Goal: Task Accomplishment & Management: Use online tool/utility

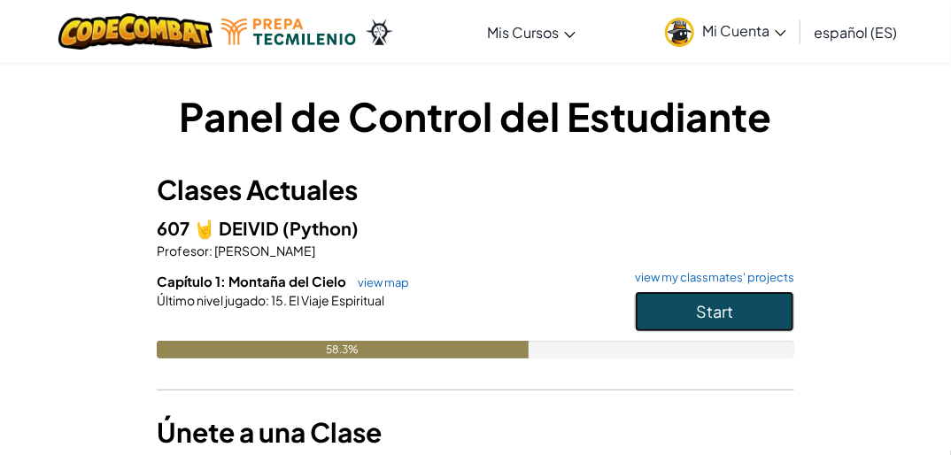
click at [696, 312] on span "Start" at bounding box center [714, 311] width 37 height 20
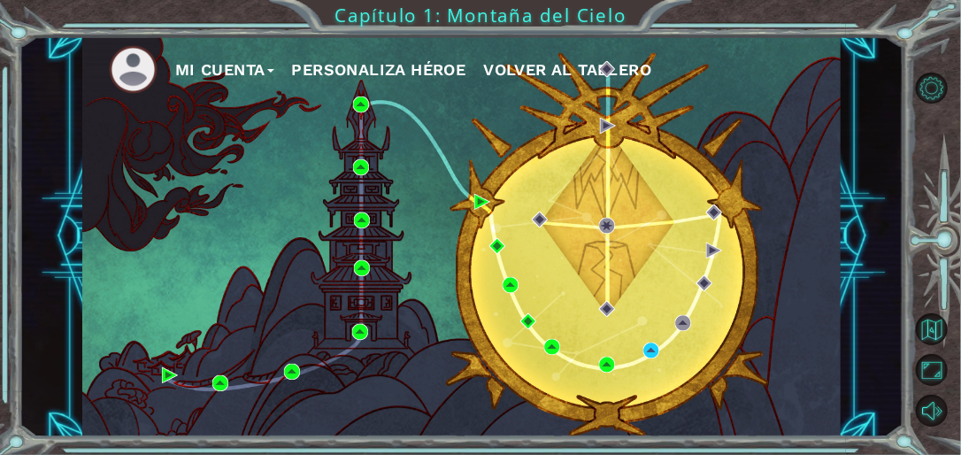
click at [513, 377] on div "Mi Cuenta Personaliza Héroe Volver al Tablero" at bounding box center [461, 236] width 758 height 400
drag, startPoint x: 610, startPoint y: 387, endPoint x: 641, endPoint y: 377, distance: 32.5
click at [611, 385] on div "Mi Cuenta Personaliza Héroe Volver al Tablero" at bounding box center [461, 236] width 758 height 400
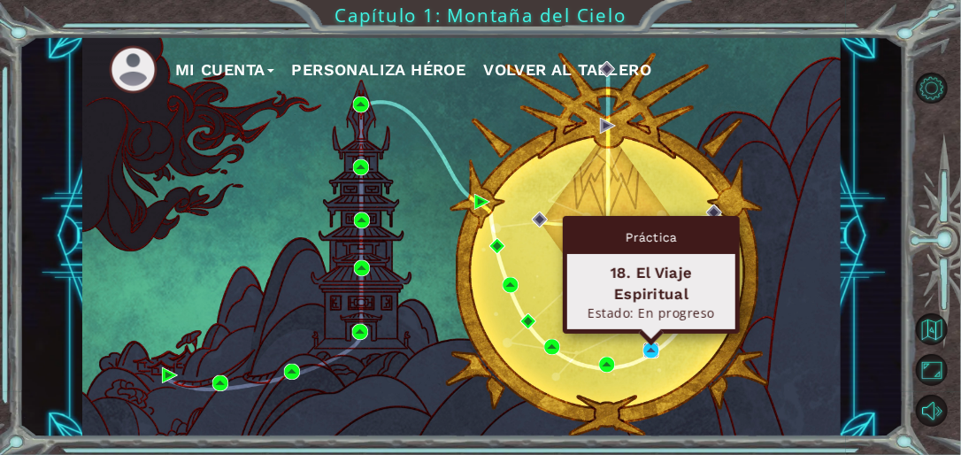
click at [651, 347] on img at bounding box center [651, 350] width 16 height 16
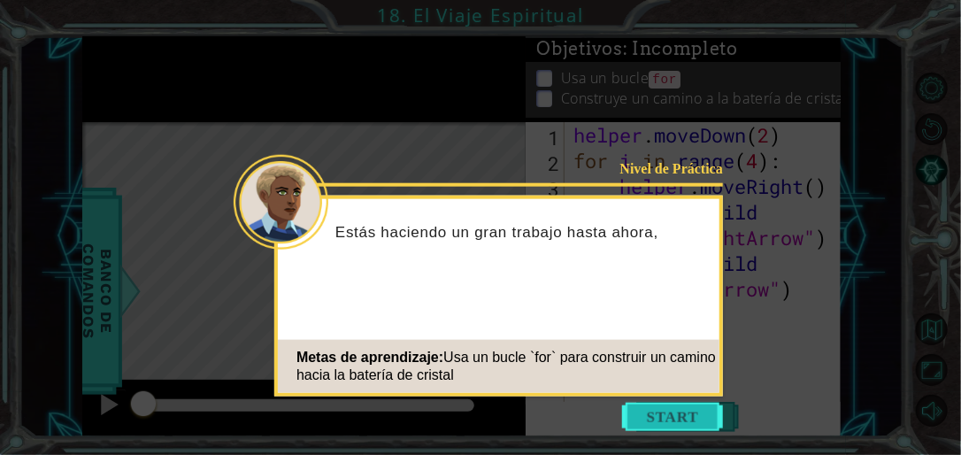
click at [687, 421] on button "Start" at bounding box center [672, 417] width 101 height 28
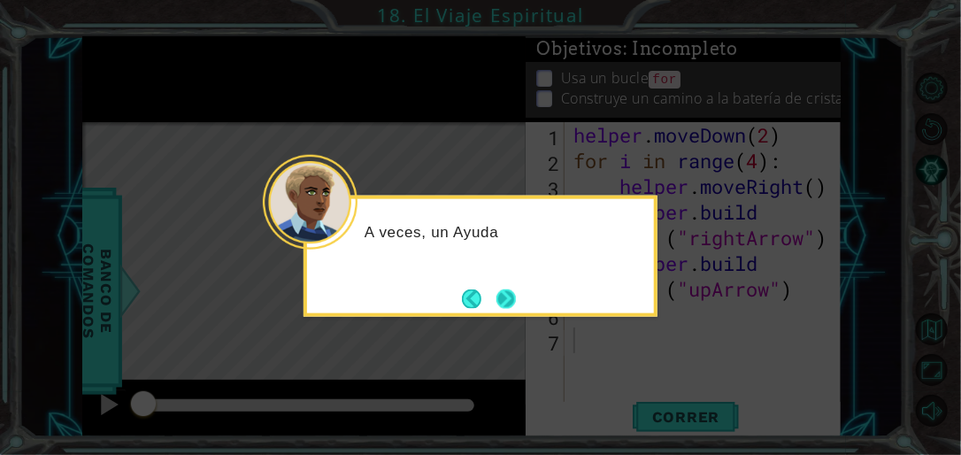
click at [510, 301] on button "Next" at bounding box center [505, 298] width 19 height 19
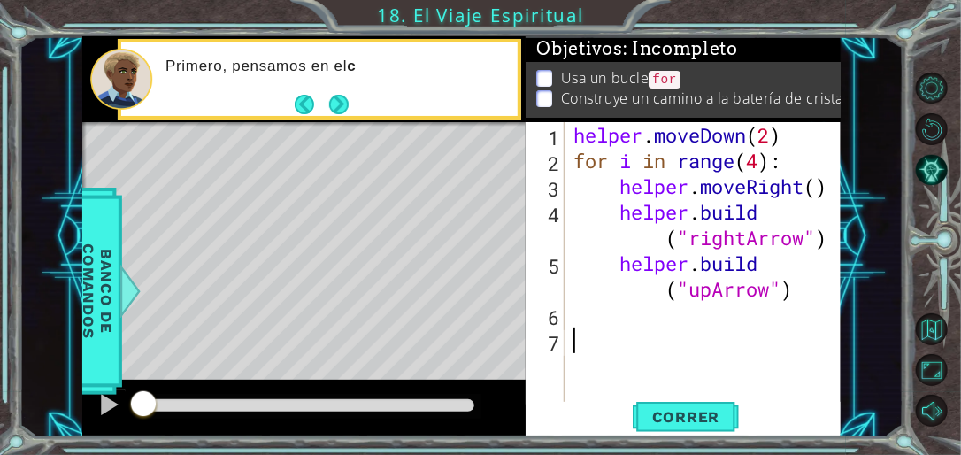
click at [344, 104] on button "Next" at bounding box center [338, 104] width 19 height 19
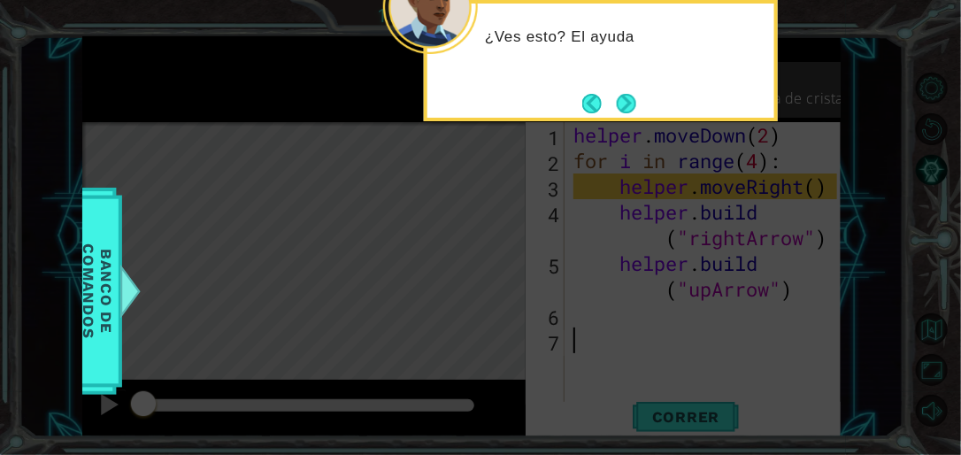
click at [617, 110] on button "Next" at bounding box center [626, 103] width 19 height 19
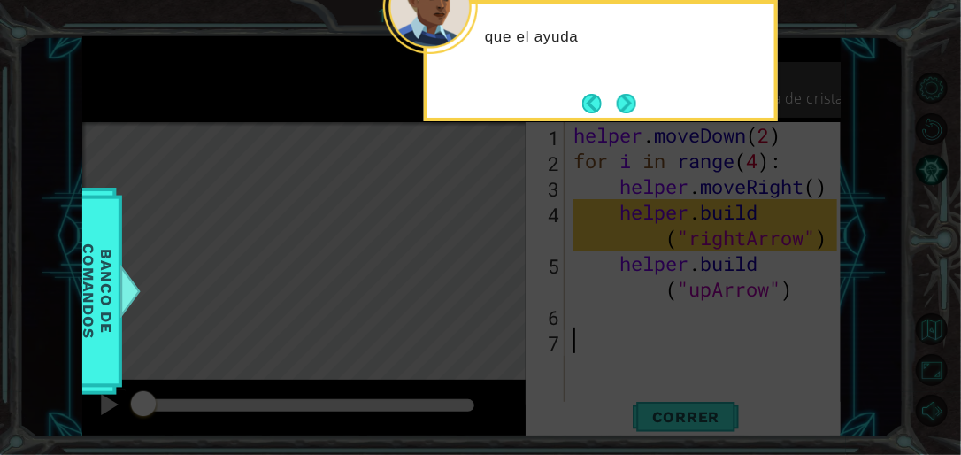
click at [630, 99] on button "Next" at bounding box center [626, 103] width 19 height 19
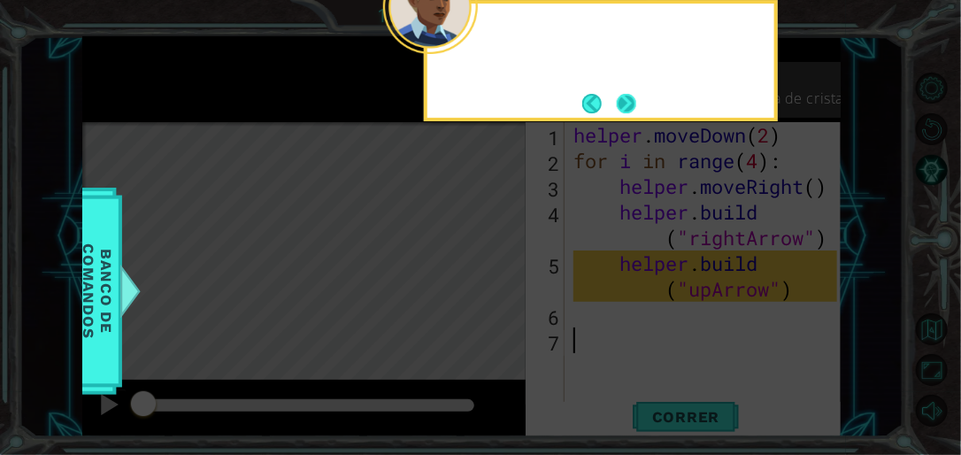
click at [625, 102] on button "Next" at bounding box center [626, 103] width 19 height 19
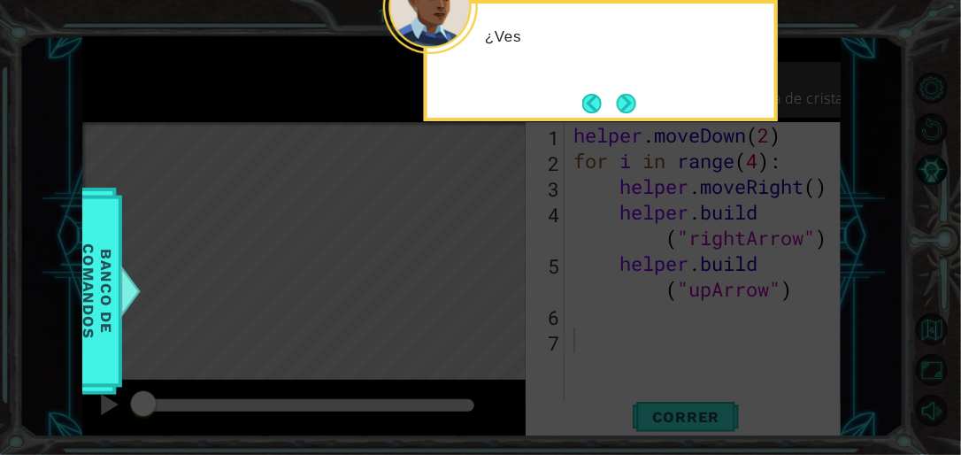
click at [625, 102] on button "Next" at bounding box center [626, 103] width 19 height 19
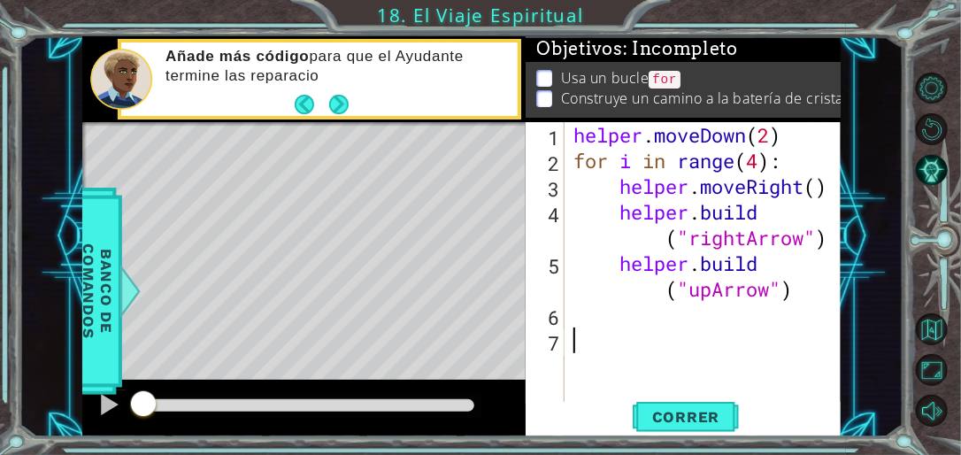
drag, startPoint x: 798, startPoint y: 296, endPoint x: 727, endPoint y: 363, distance: 98.3
click at [785, 304] on div "helper . moveDown ( 2 ) for i in range ( 4 ) : helper . moveRight ( ) helper . …" at bounding box center [708, 289] width 276 height 334
type textarea "[DOMAIN_NAME]("upArrow")"
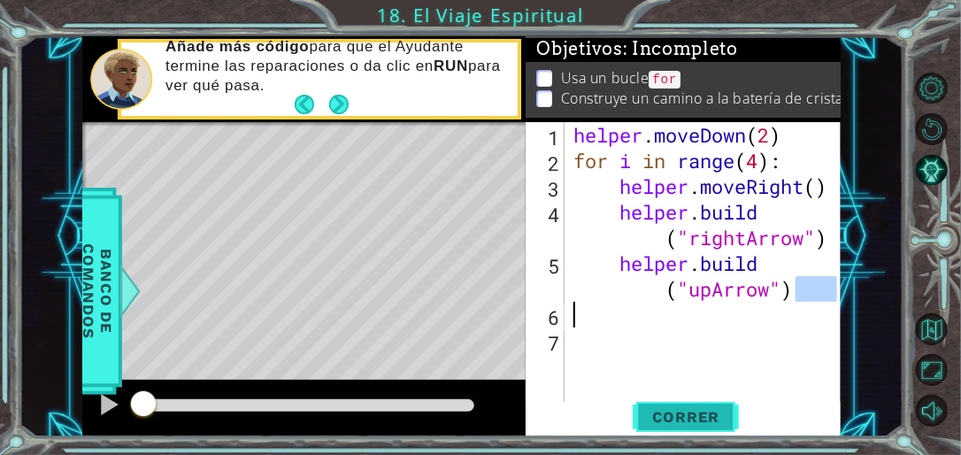
click at [655, 411] on span "Correr" at bounding box center [687, 417] width 104 height 18
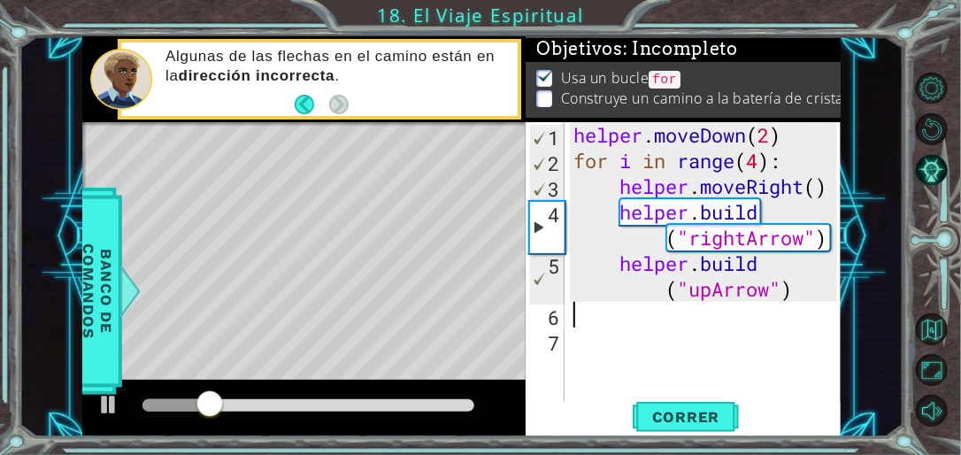
click at [786, 159] on div "helper . moveDown ( 2 ) for i in range ( 4 ) : helper . moveRight ( ) helper . …" at bounding box center [708, 289] width 276 height 334
type textarea "for i in range(4):"
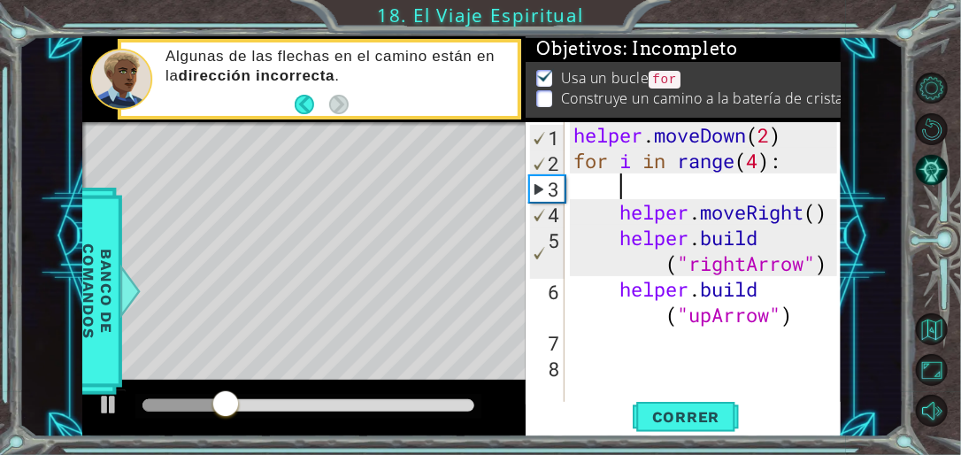
scroll to position [0, 1]
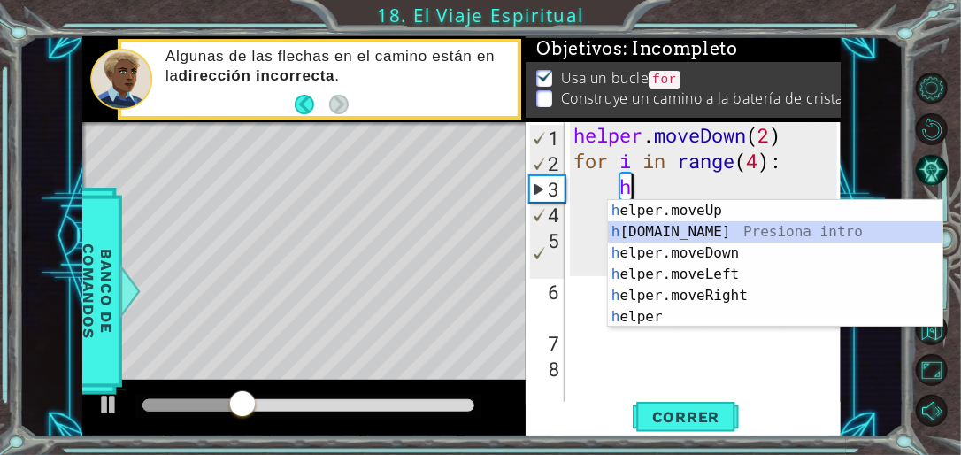
click at [748, 230] on div "h elper.moveUp Presiona intro h [DOMAIN_NAME] Presiona intro h elper.moveDown P…" at bounding box center [775, 285] width 335 height 170
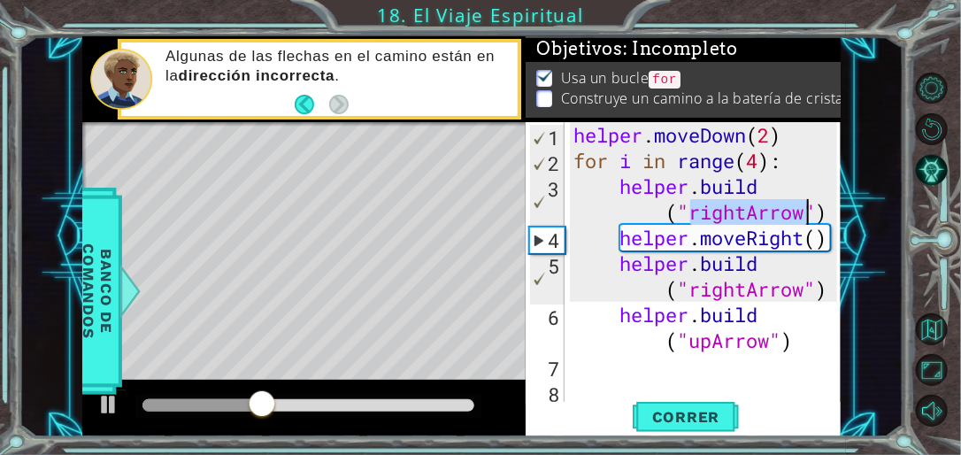
click at [838, 212] on div "helper.build("rightArrow") 1 2 3 4 5 6 7 8 helper . moveDown ( 2 ) for i in ran…" at bounding box center [683, 279] width 315 height 315
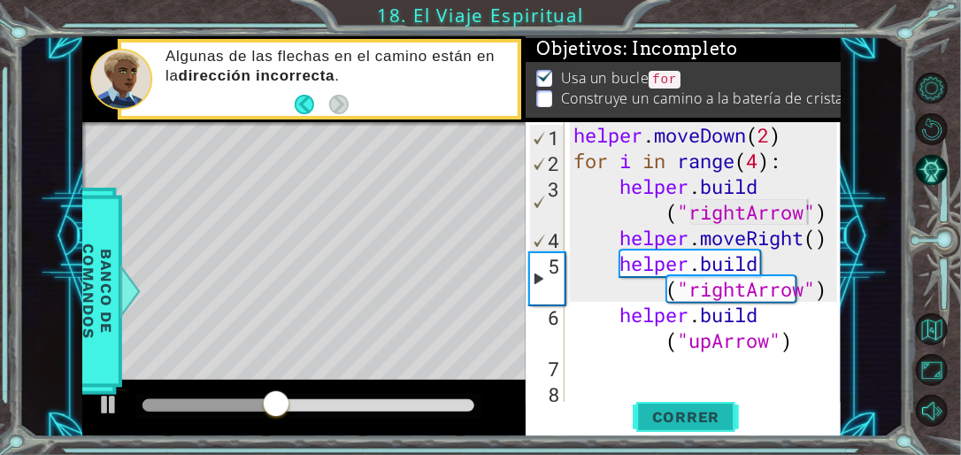
click at [650, 411] on span "Correr" at bounding box center [687, 417] width 104 height 18
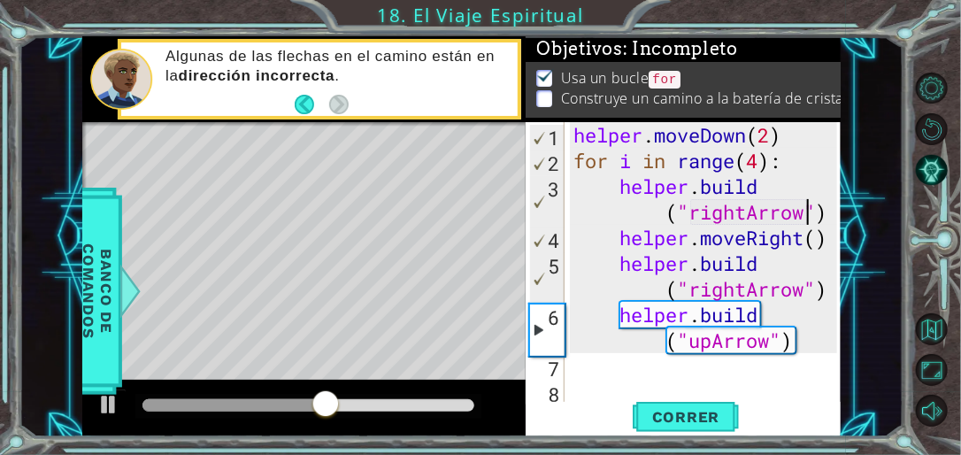
click at [827, 289] on div "helper . moveDown ( 2 ) for i in range ( 4 ) : helper . build ( "rightArrow" ) …" at bounding box center [708, 289] width 276 height 334
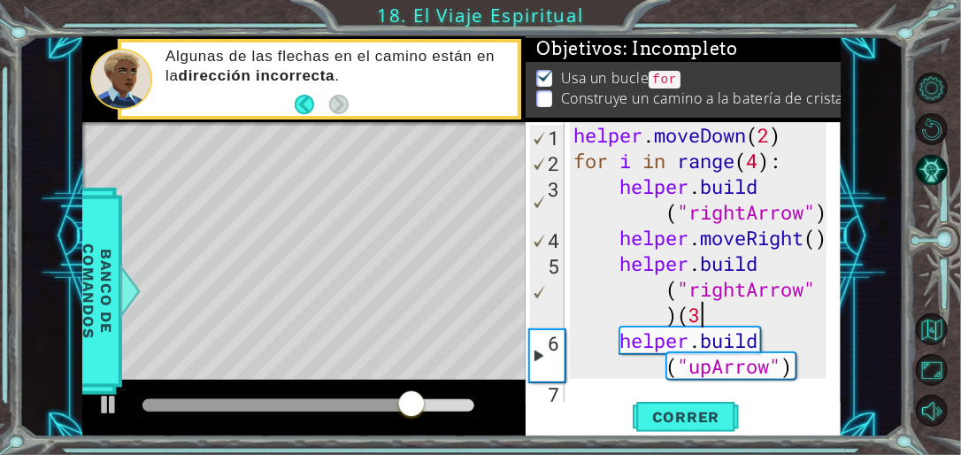
scroll to position [0, 16]
click at [777, 337] on div "helper . moveDown ( 2 ) for i in range ( 4 ) : helper . build ( "rightArrow" ) …" at bounding box center [703, 289] width 266 height 334
click at [810, 366] on div "helper . moveDown ( 2 ) for i in range ( 4 ) : helper . build ( "rightArrow" ) …" at bounding box center [703, 289] width 266 height 334
click at [715, 419] on span "Correr" at bounding box center [687, 417] width 104 height 18
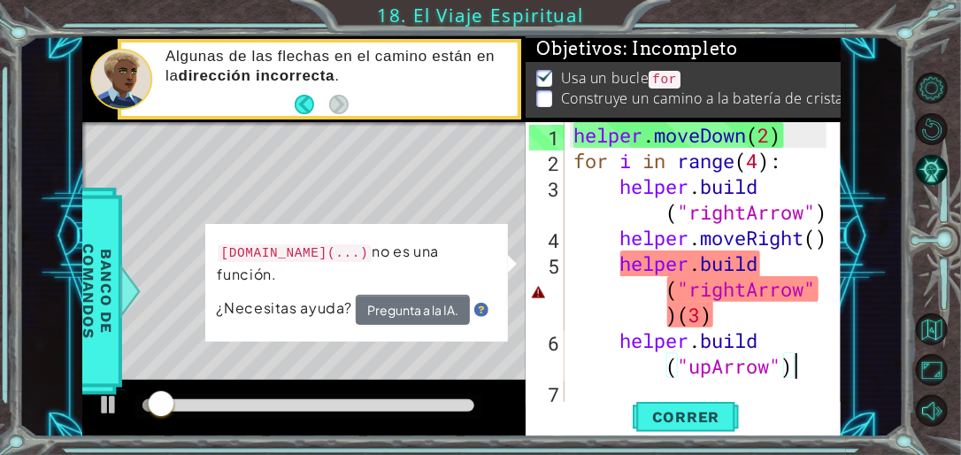
click at [415, 211] on div "Level Map" at bounding box center [491, 382] width 818 height 521
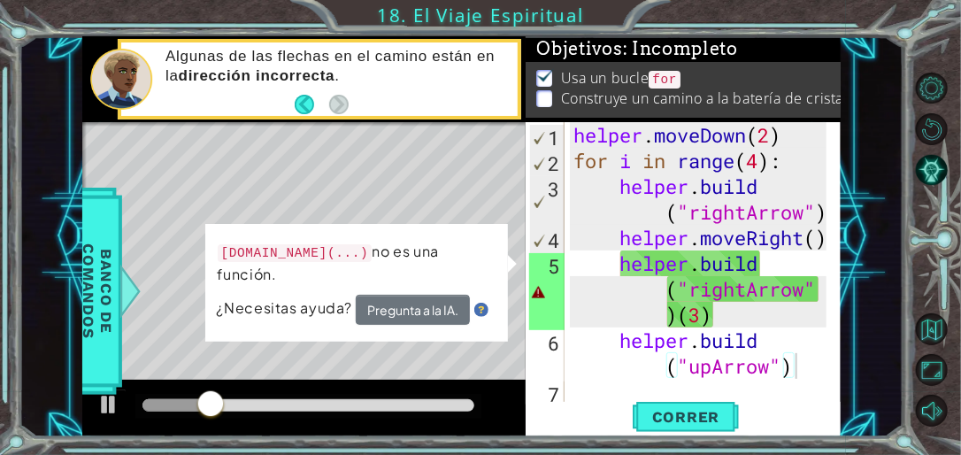
click at [765, 273] on div "helper . moveDown ( 2 ) for i in range ( 4 ) : helper . build ( "rightArrow" ) …" at bounding box center [703, 289] width 266 height 334
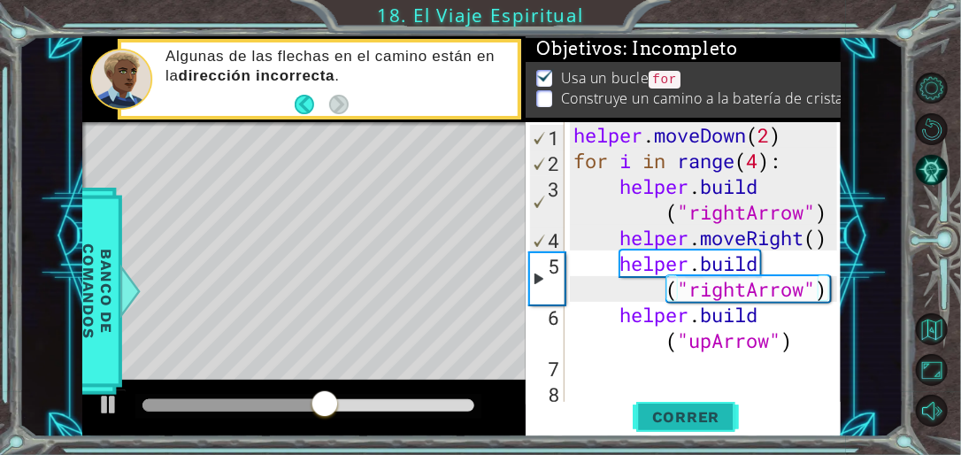
click at [687, 407] on button "Correr" at bounding box center [686, 418] width 106 height 32
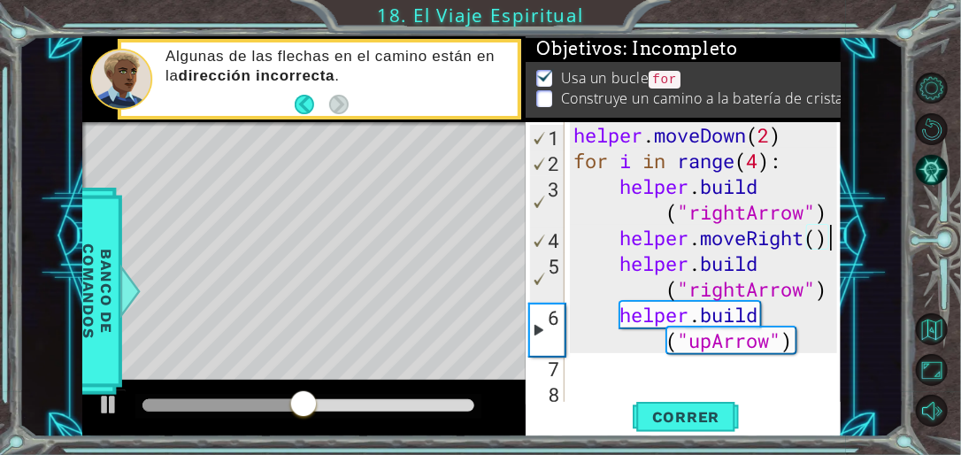
click at [828, 239] on div "helper . moveDown ( 2 ) for i in range ( 4 ) : helper . build ( "rightArrow" ) …" at bounding box center [708, 289] width 276 height 334
click at [831, 291] on div "helper . moveDown ( 2 ) for i in range ( 4 ) : helper . build ( "rightArrow" ) …" at bounding box center [708, 289] width 276 height 334
type textarea "[DOMAIN_NAME]("rightArrow")"
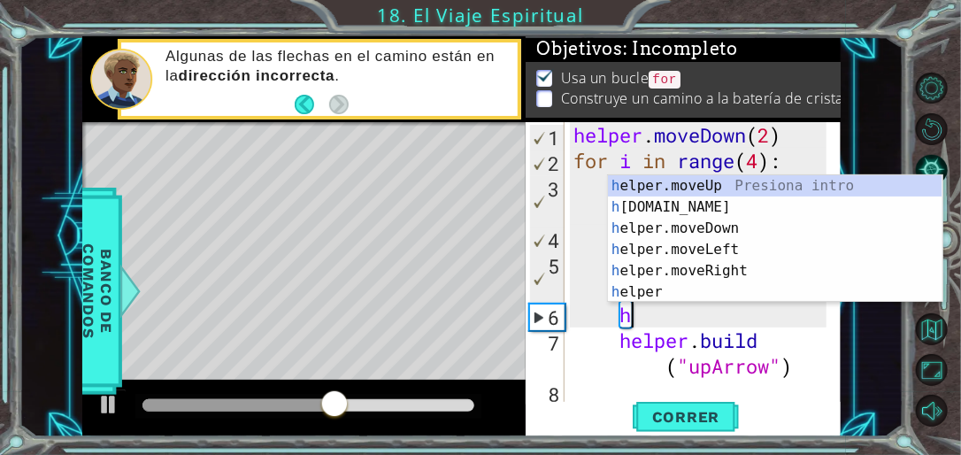
scroll to position [0, 1]
click at [722, 205] on div "h elper.moveUp Presiona intro h [DOMAIN_NAME] Presiona intro h elper.moveDown P…" at bounding box center [775, 260] width 335 height 170
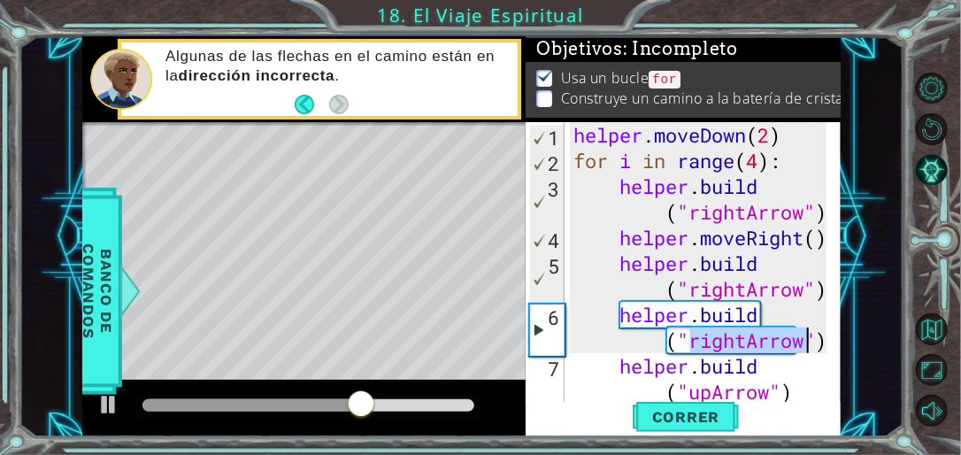
click at [748, 335] on div "helper . moveDown ( 2 ) for i in range ( 4 ) : helper . build ( "rightArrow" ) …" at bounding box center [698, 263] width 257 height 282
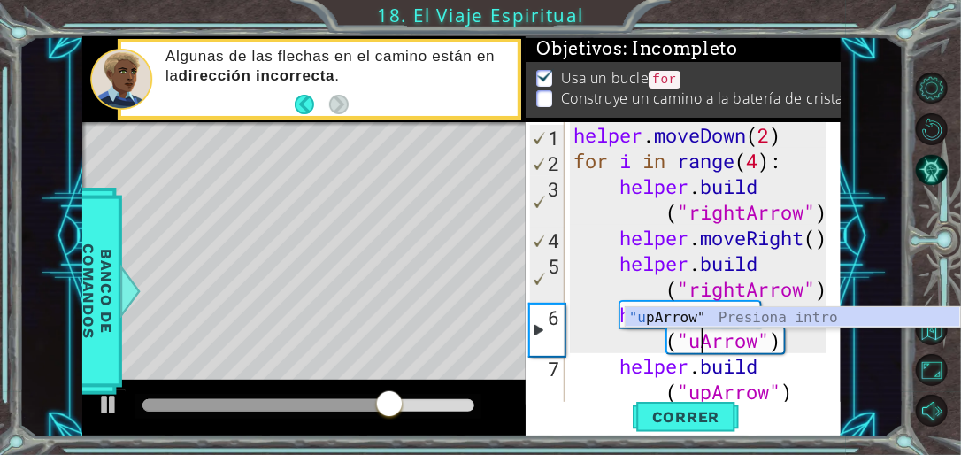
scroll to position [0, 11]
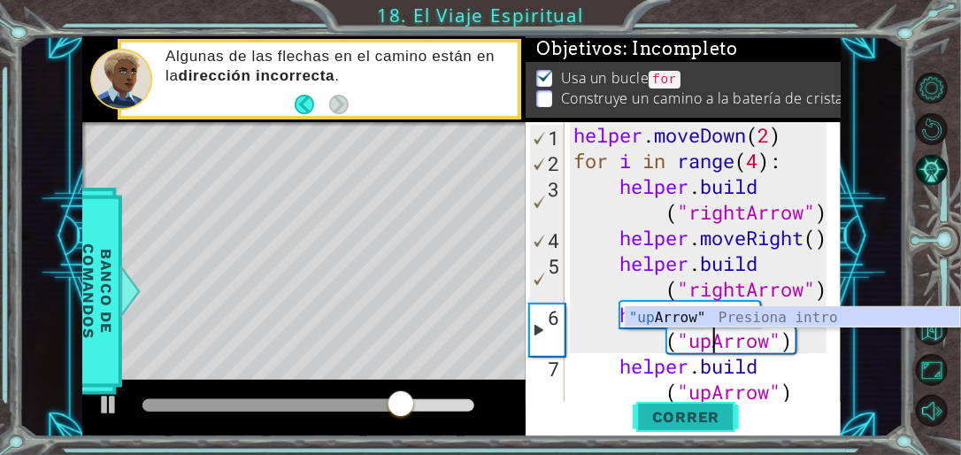
type textarea "[DOMAIN_NAME]("upArrow")"
click at [708, 408] on span "Correr" at bounding box center [687, 417] width 104 height 18
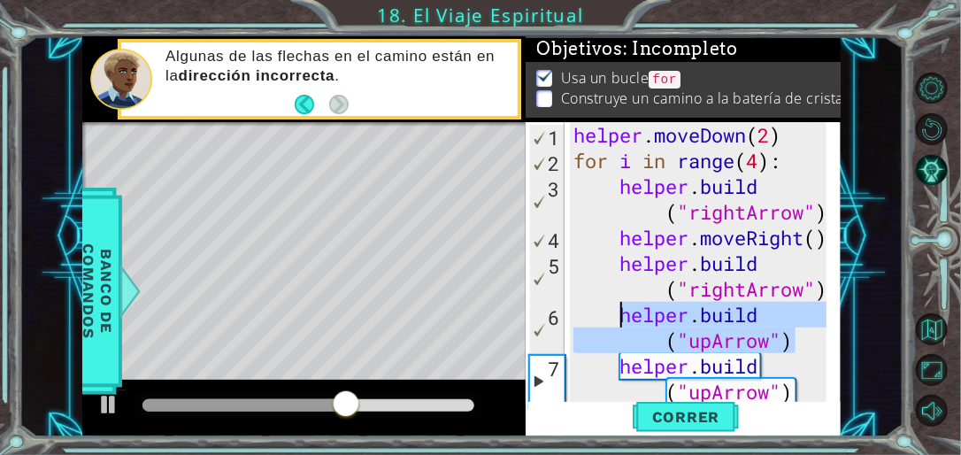
drag, startPoint x: 797, startPoint y: 344, endPoint x: 621, endPoint y: 315, distance: 177.6
click at [621, 315] on div "helper . moveDown ( 2 ) for i in range ( 4 ) : helper . build ( "rightArrow" ) …" at bounding box center [703, 289] width 266 height 334
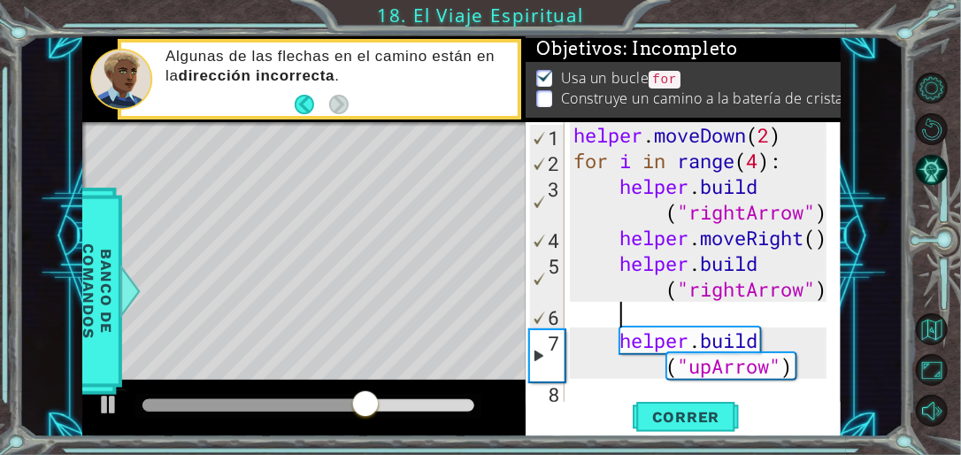
click at [798, 377] on div "helper . moveDown ( 2 ) for i in range ( 4 ) : helper . build ( "rightArrow" ) …" at bounding box center [703, 289] width 266 height 334
click at [683, 412] on span "Correr" at bounding box center [687, 417] width 104 height 18
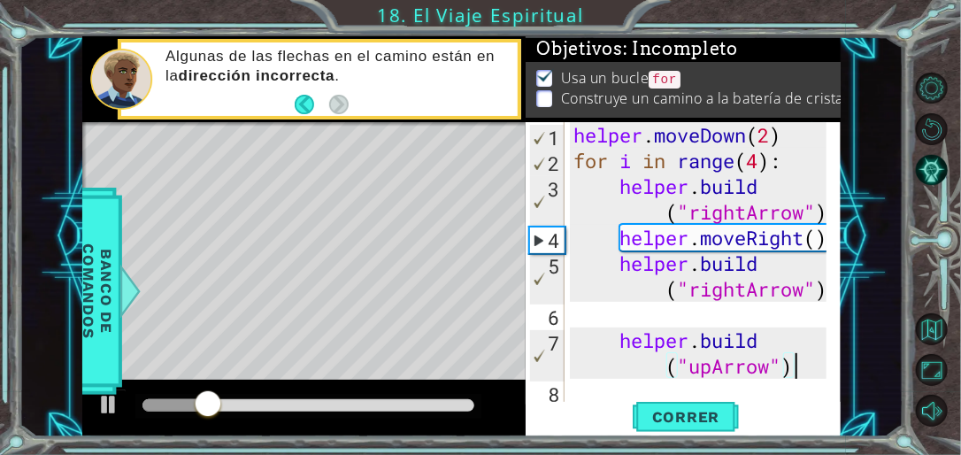
click at [788, 171] on div "helper . moveDown ( 2 ) for i in range ( 4 ) : helper . build ( "rightArrow" ) …" at bounding box center [703, 289] width 266 height 334
type textarea "for i in range(4):"
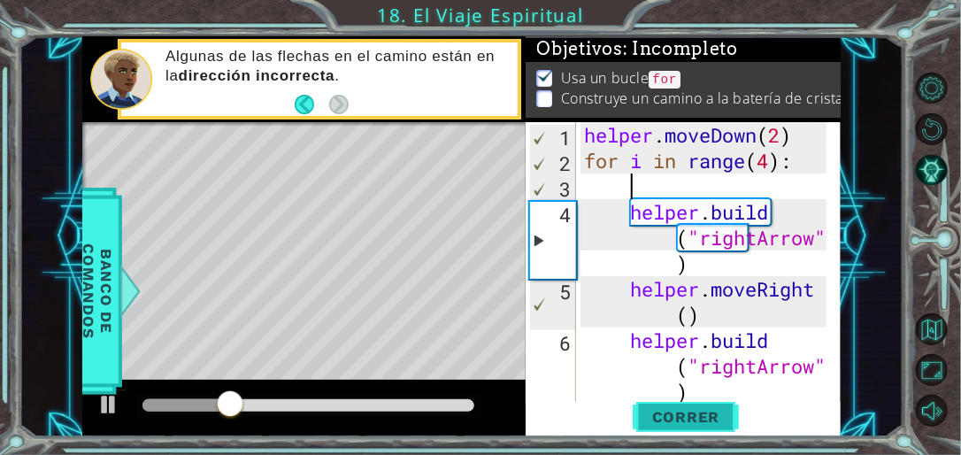
click at [700, 411] on span "Correr" at bounding box center [687, 417] width 104 height 18
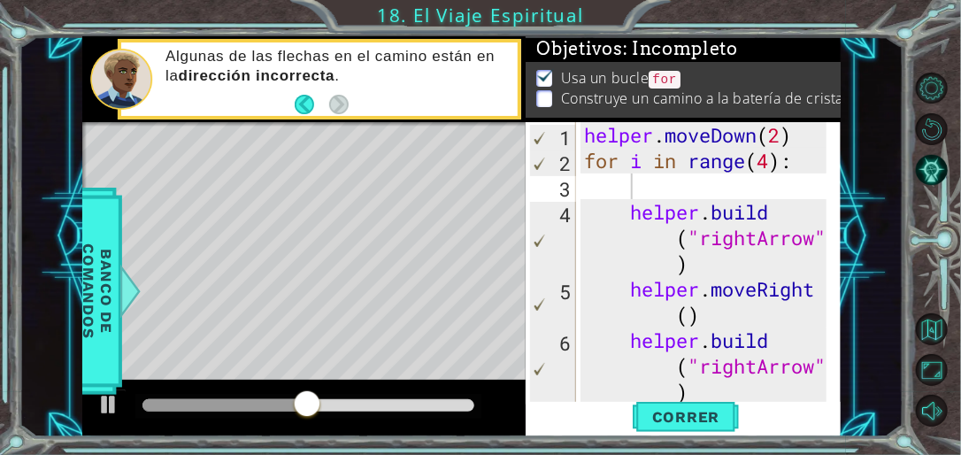
click at [545, 97] on p at bounding box center [544, 98] width 16 height 17
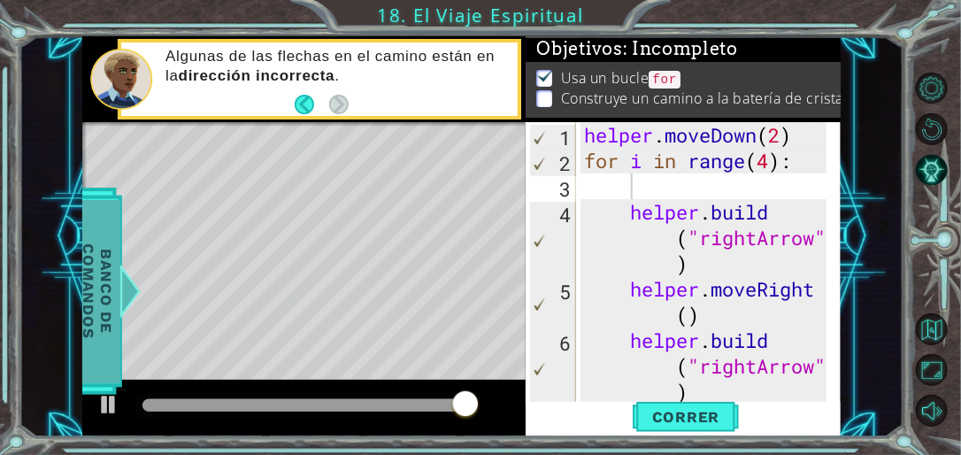
click at [99, 381] on span "Banco de comandos" at bounding box center [97, 291] width 46 height 183
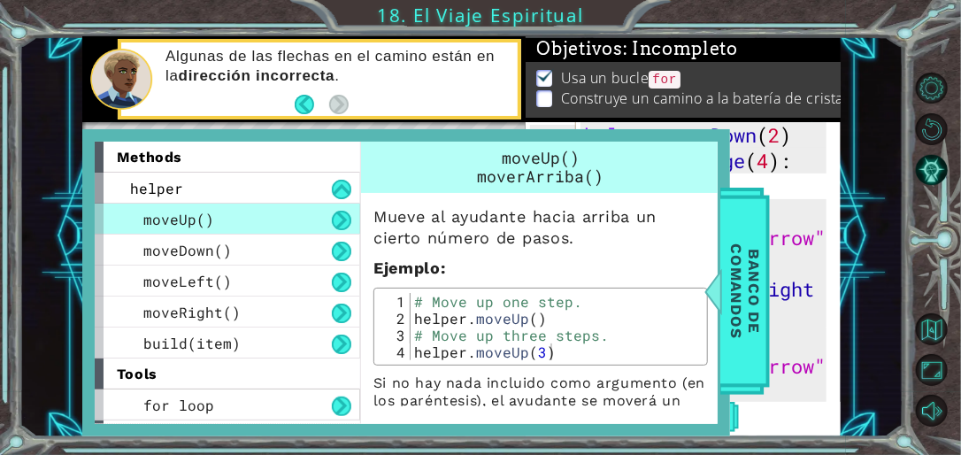
click at [102, 390] on div "for loop" at bounding box center [228, 404] width 266 height 31
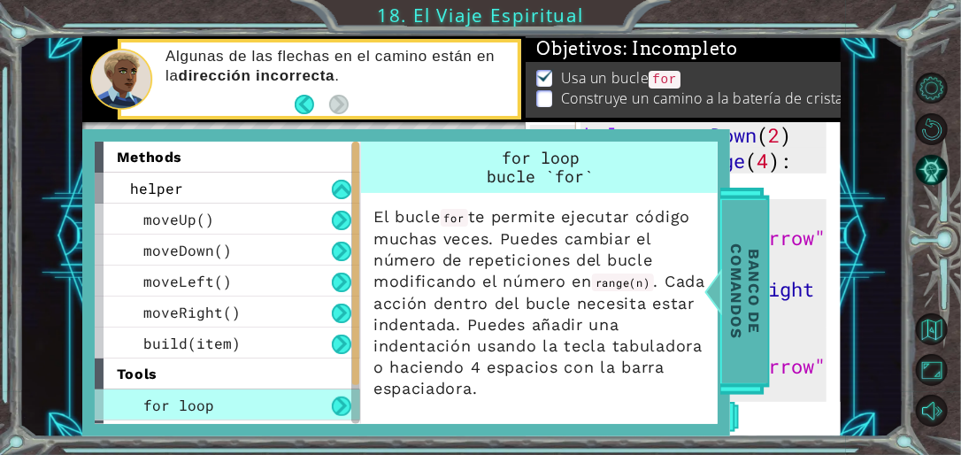
click at [750, 277] on span "Banco de comandos" at bounding box center [745, 291] width 46 height 183
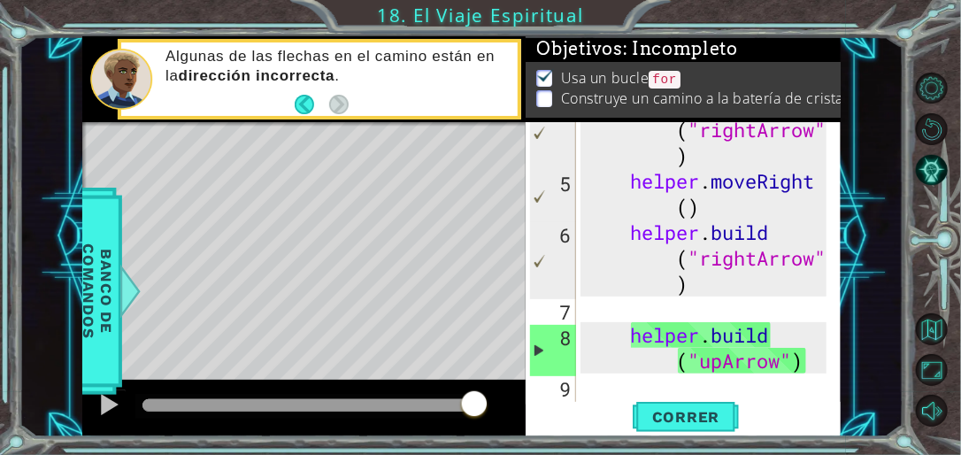
scroll to position [112, 0]
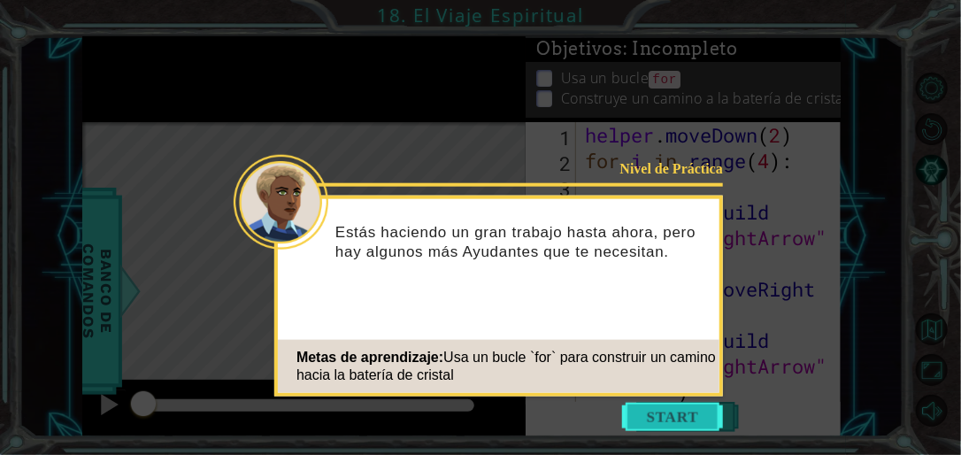
click at [640, 414] on button "Start" at bounding box center [672, 417] width 101 height 28
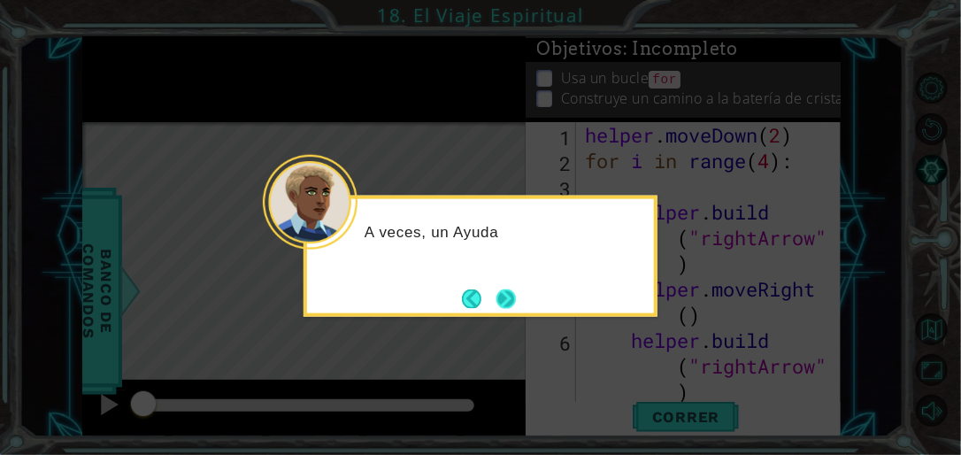
click at [506, 304] on button "Next" at bounding box center [507, 299] width 24 height 24
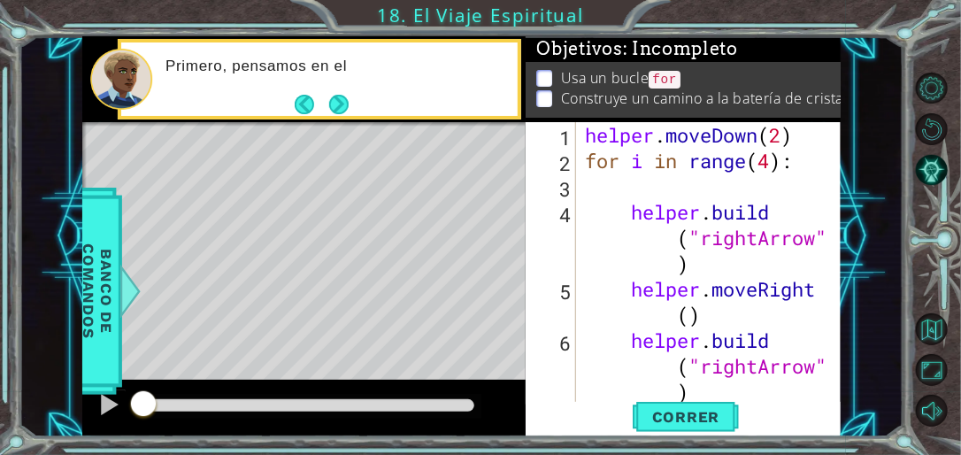
click at [340, 94] on button "Next" at bounding box center [340, 104] width 27 height 27
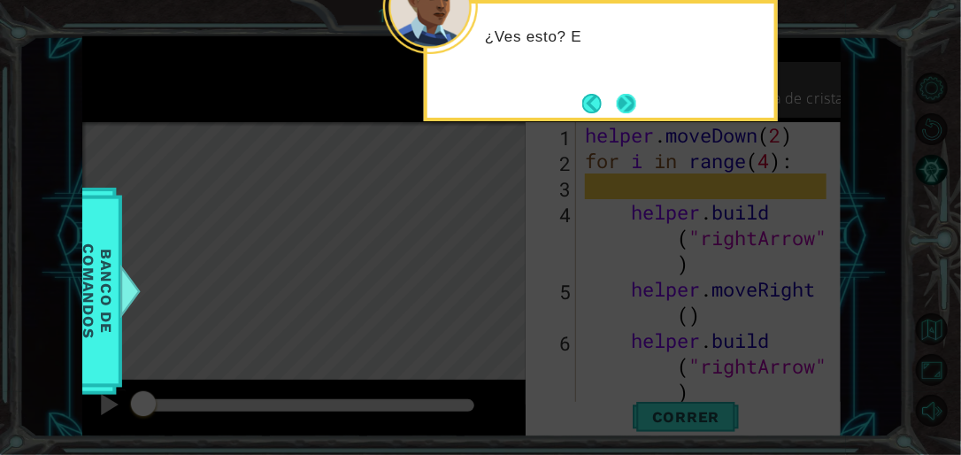
click at [623, 96] on button "Next" at bounding box center [626, 103] width 21 height 21
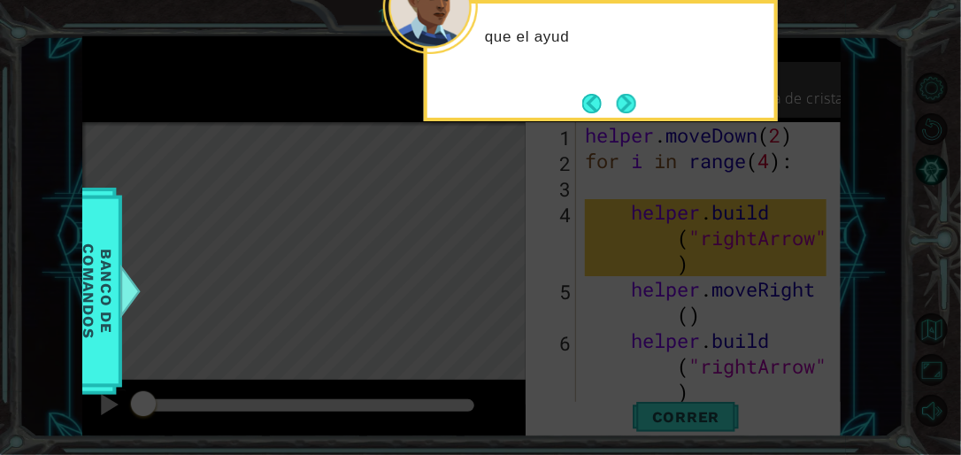
click at [632, 116] on button "Next" at bounding box center [626, 103] width 31 height 31
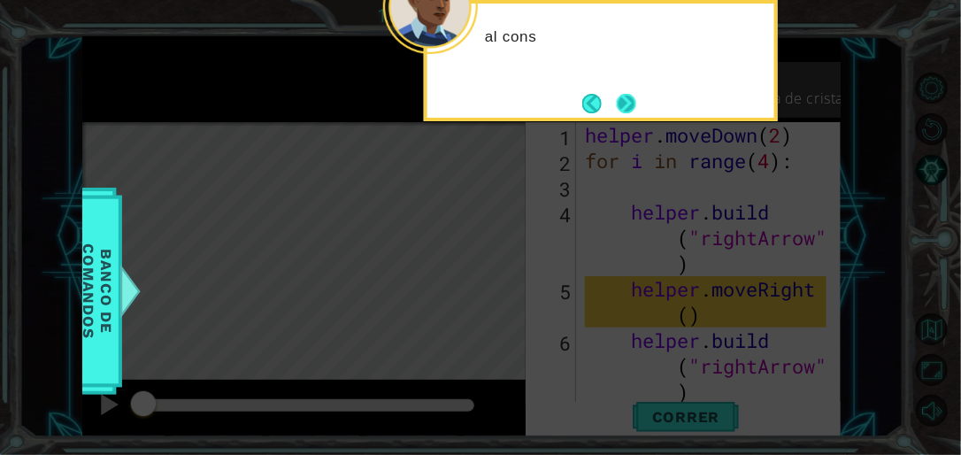
click at [625, 109] on button "Next" at bounding box center [626, 103] width 26 height 26
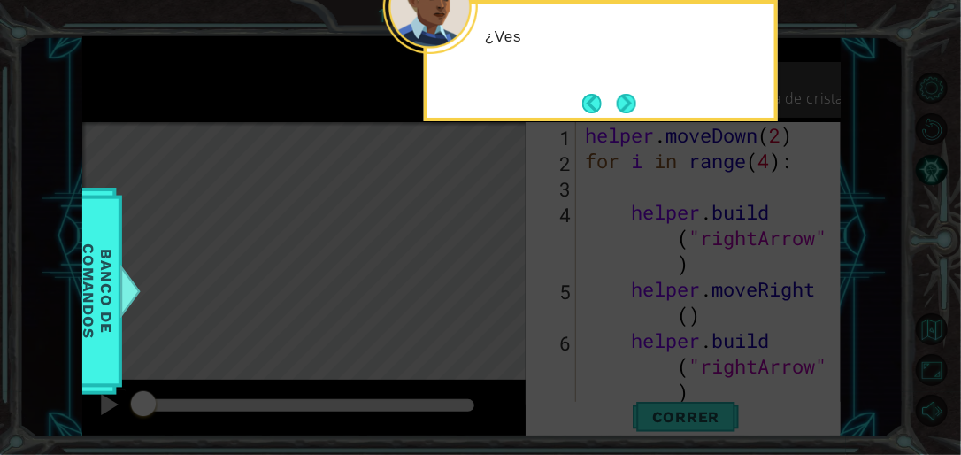
click at [625, 109] on button "Next" at bounding box center [626, 103] width 31 height 31
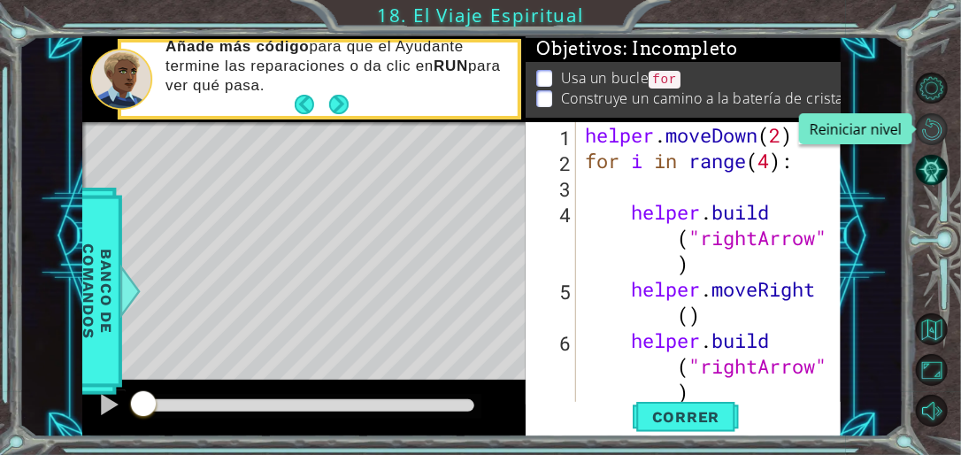
click at [937, 121] on button "Reiniciar nivel\a" at bounding box center [932, 129] width 32 height 32
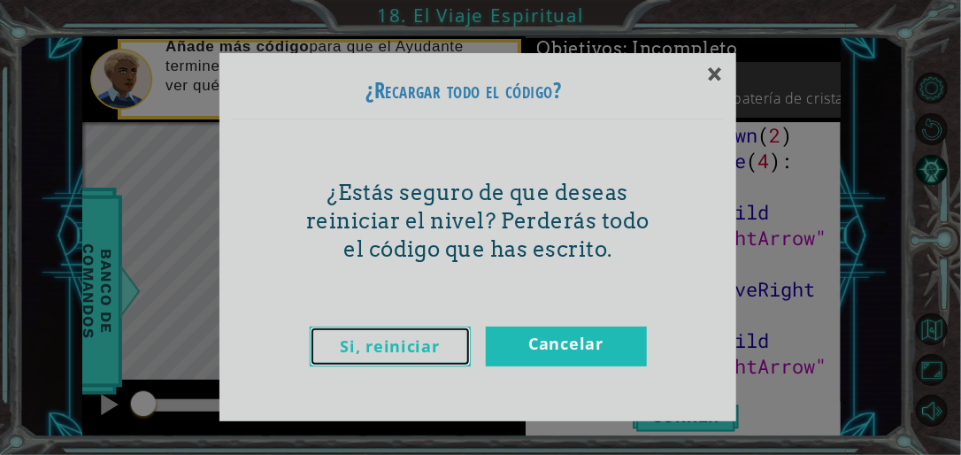
click at [407, 342] on link "Si, reiniciar" at bounding box center [390, 347] width 161 height 40
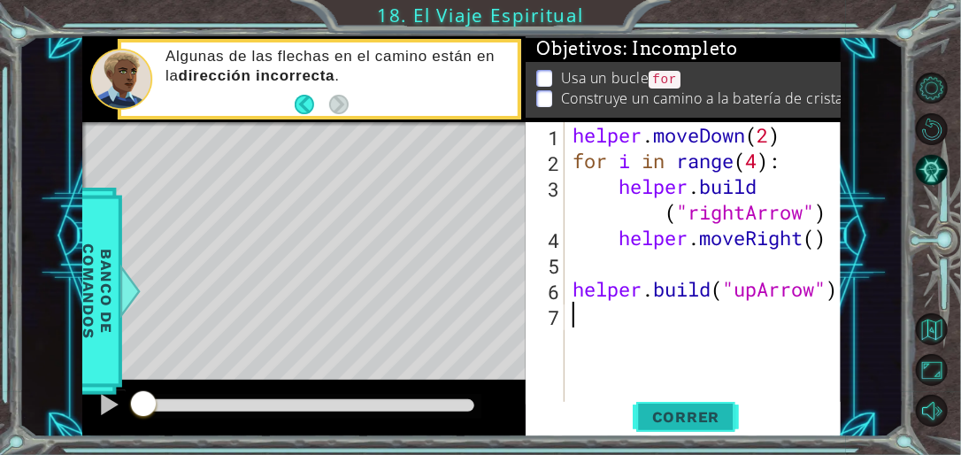
click at [689, 411] on span "Correr" at bounding box center [687, 417] width 104 height 18
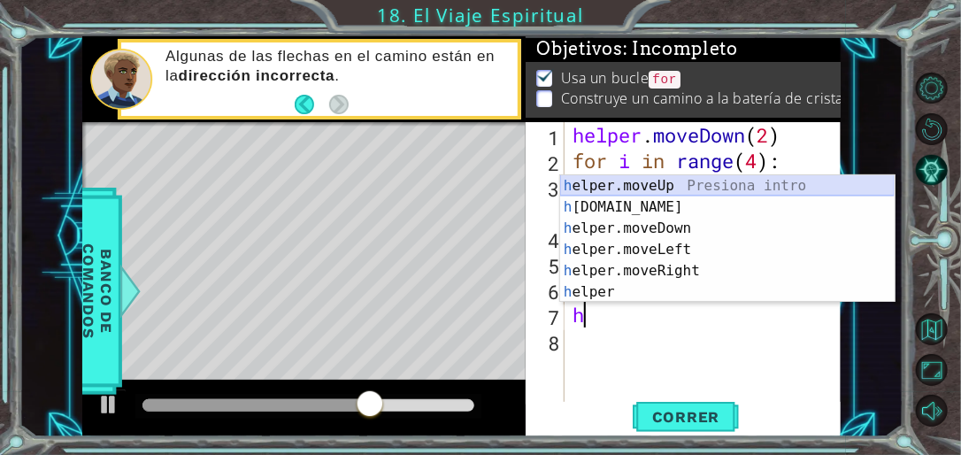
click at [673, 192] on div "h elper.moveUp Presiona intro h [DOMAIN_NAME] Presiona intro h elper.moveDown P…" at bounding box center [727, 260] width 335 height 170
type textarea "helper.moveUp(1)"
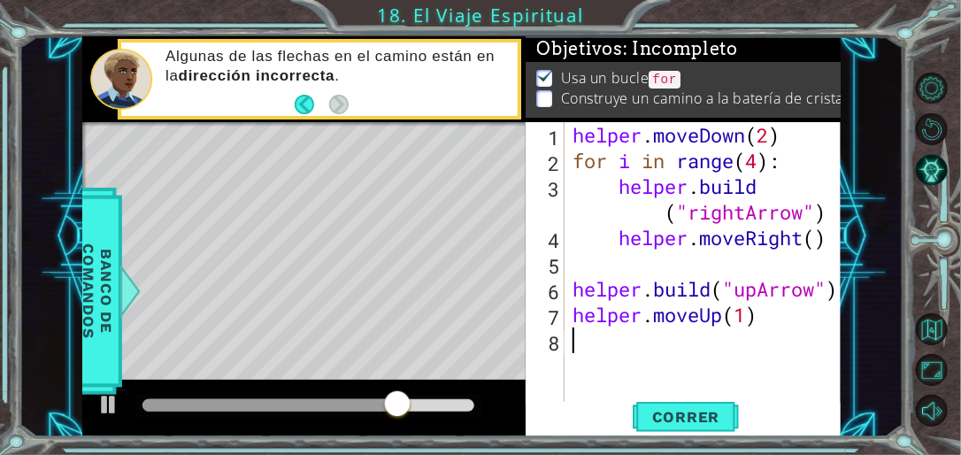
click at [581, 341] on div "helper . moveDown ( 2 ) for i in range ( 4 ) : helper . build ( "rightArrow" ) …" at bounding box center [707, 289] width 277 height 334
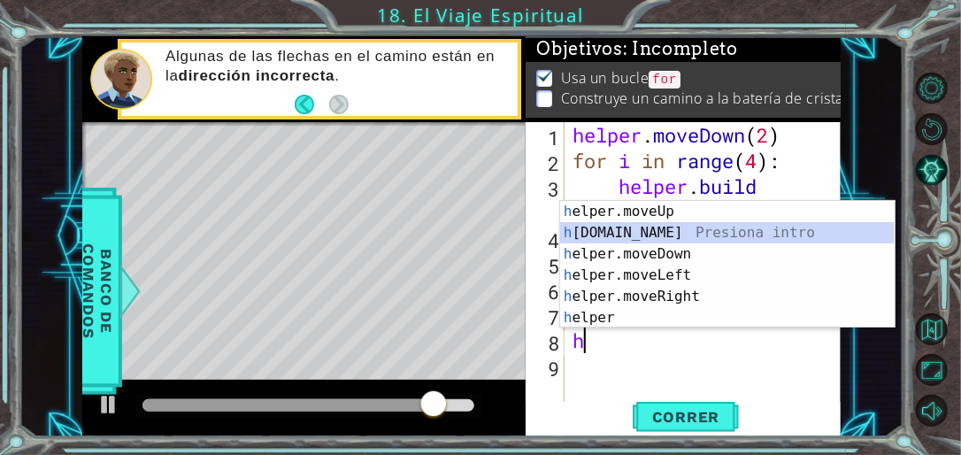
click at [665, 231] on div "h elper.moveUp Presiona intro h [DOMAIN_NAME] Presiona intro h elper.moveDown P…" at bounding box center [727, 286] width 335 height 170
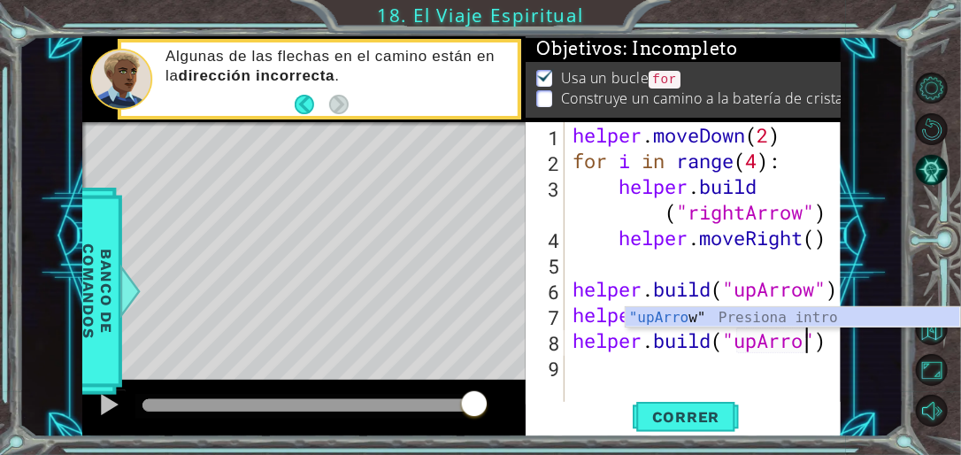
scroll to position [0, 11]
type textarea "[DOMAIN_NAME]("upArrow")"
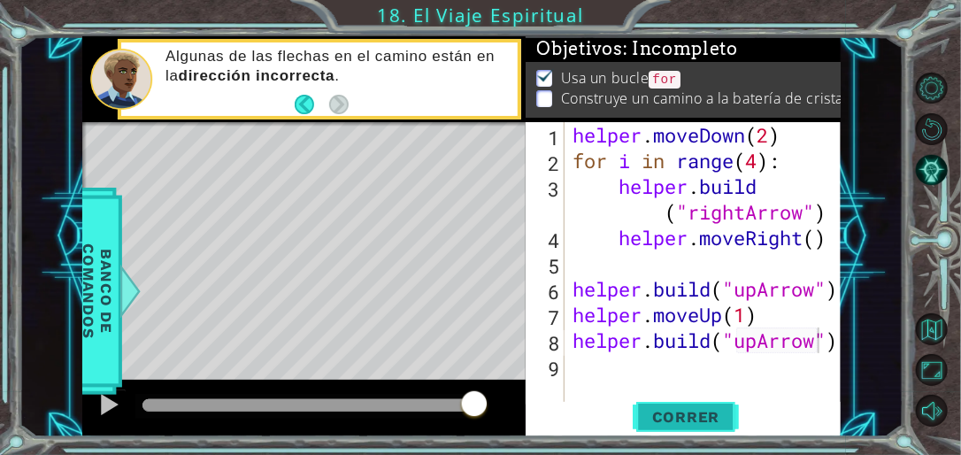
click at [712, 431] on button "Correr" at bounding box center [686, 418] width 106 height 32
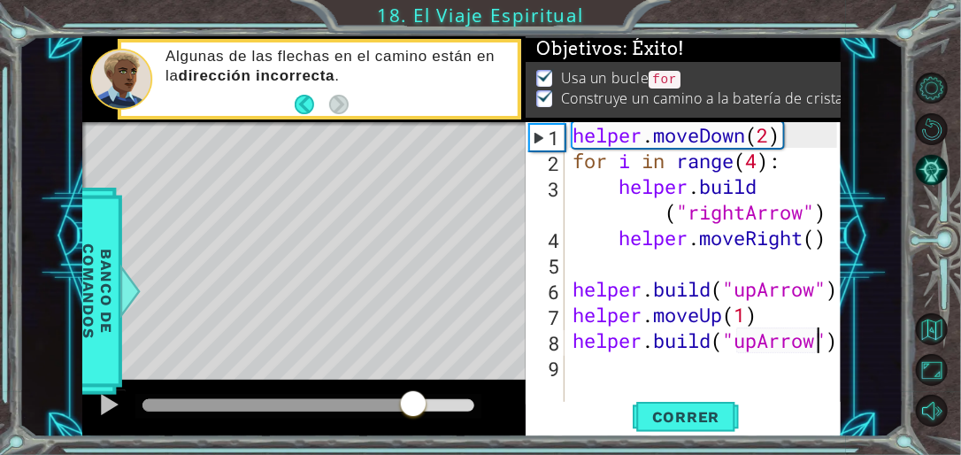
drag, startPoint x: 218, startPoint y: 400, endPoint x: 504, endPoint y: 389, distance: 286.1
click at [500, 389] on div at bounding box center [303, 408] width 443 height 57
click at [503, 389] on div at bounding box center [303, 408] width 443 height 57
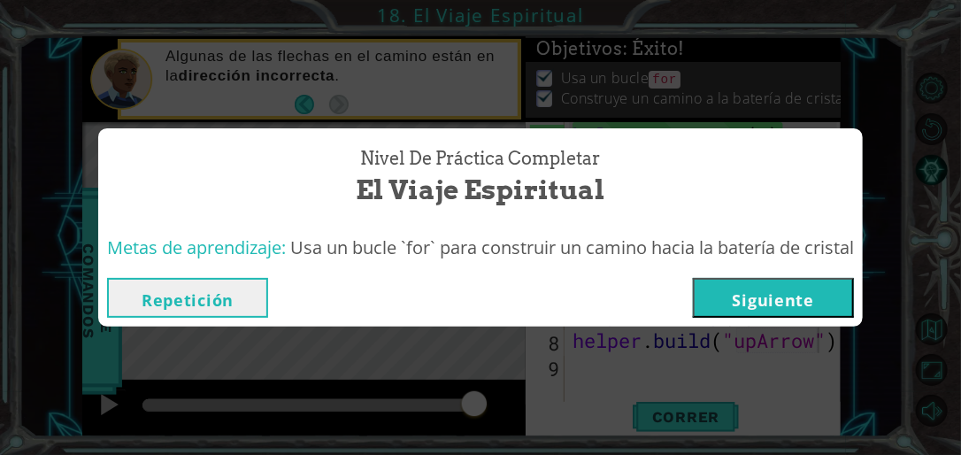
click at [764, 306] on button "Siguiente" at bounding box center [773, 298] width 161 height 40
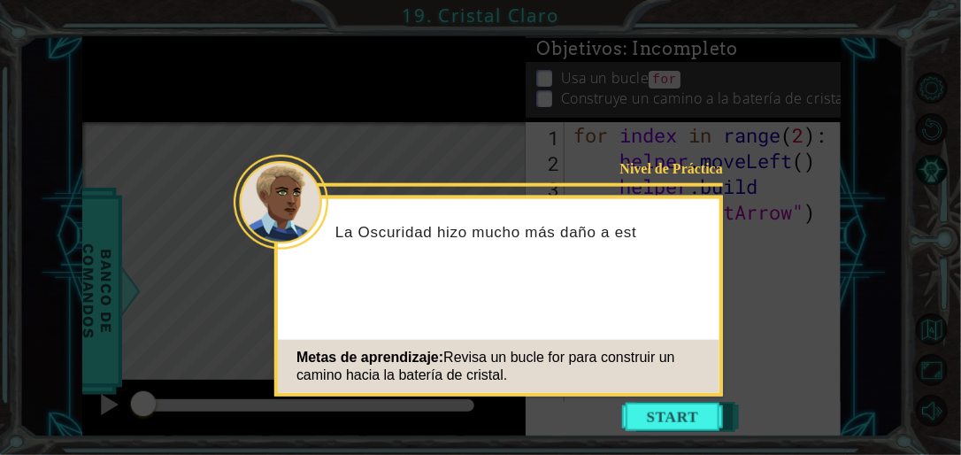
click at [669, 417] on button "Start" at bounding box center [672, 417] width 101 height 28
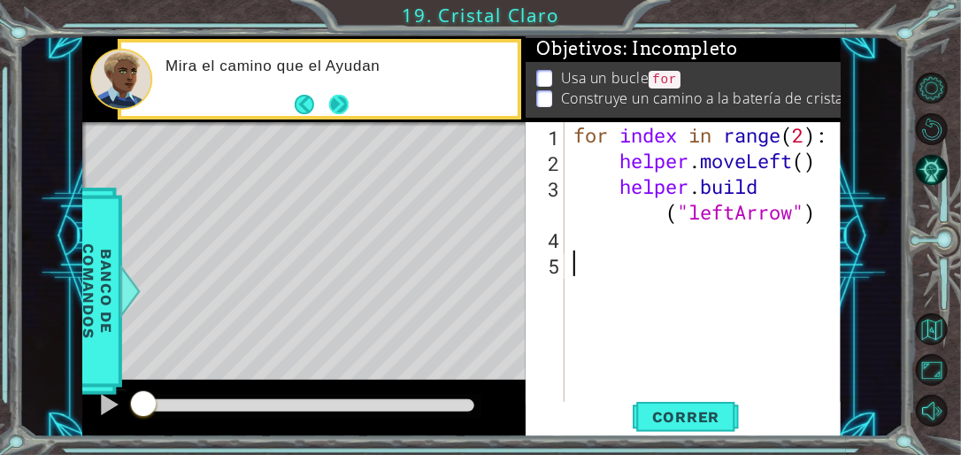
click at [334, 96] on button "Next" at bounding box center [339, 103] width 29 height 29
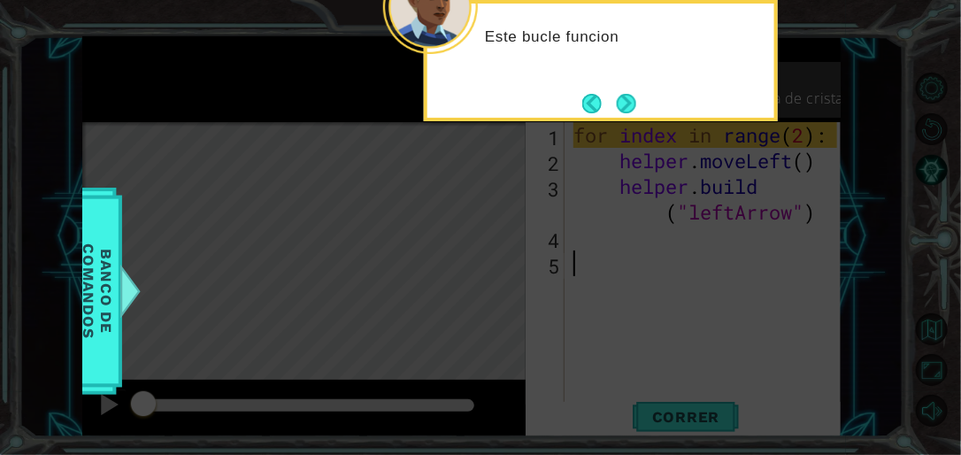
drag, startPoint x: 623, startPoint y: 93, endPoint x: 609, endPoint y: 93, distance: 14.2
click at [612, 93] on button "Next" at bounding box center [626, 103] width 29 height 29
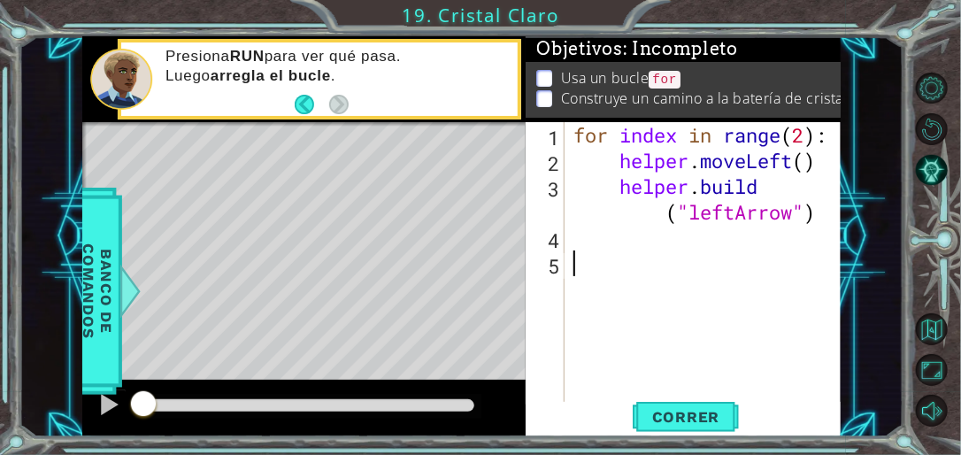
click at [805, 132] on div "for index in range ( 2 ) : helper . moveLeft ( ) helper . build ( "leftArrow" )" at bounding box center [708, 289] width 276 height 334
type textarea "for index in range(4):"
click at [681, 414] on span "Correr" at bounding box center [687, 417] width 104 height 18
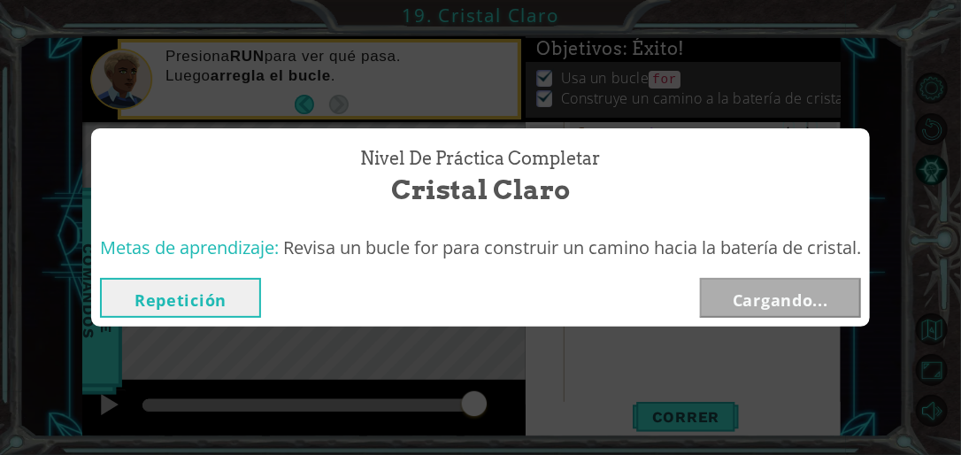
drag, startPoint x: 368, startPoint y: 396, endPoint x: 493, endPoint y: 400, distance: 124.8
click at [493, 402] on body "1 ההההההההההההההההההההההההההההההההההההההההההההההההההההההההההההההההההההההההההההה…" at bounding box center [480, 227] width 961 height 455
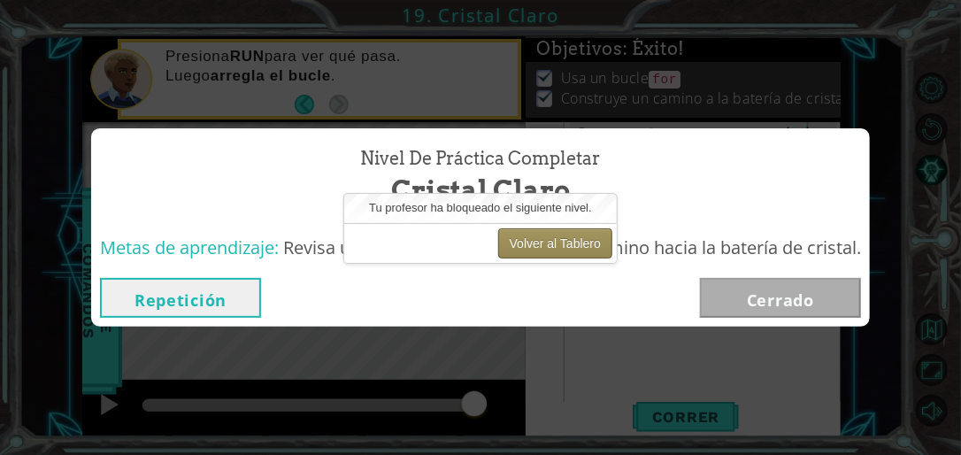
click at [567, 243] on button "Volver al Tablero" at bounding box center [555, 243] width 114 height 30
click at [559, 246] on button "Volver al Tablero" at bounding box center [555, 243] width 114 height 30
